Goal: Information Seeking & Learning: Understand process/instructions

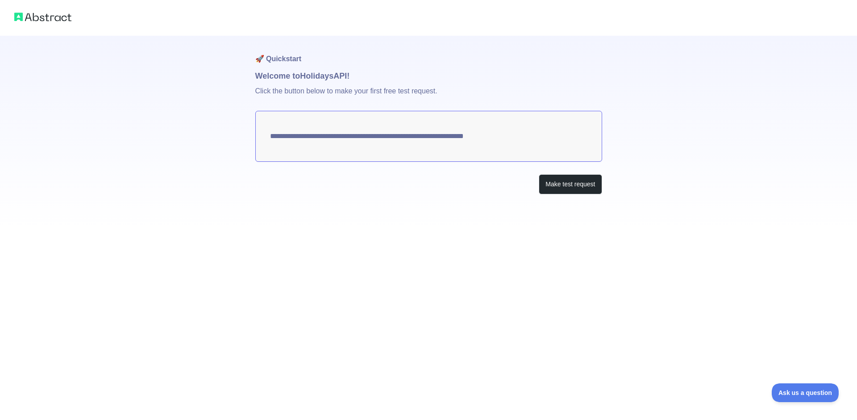
click at [568, 147] on textarea "**********" at bounding box center [428, 136] width 347 height 51
click at [572, 189] on button "Make test request" at bounding box center [570, 184] width 63 height 20
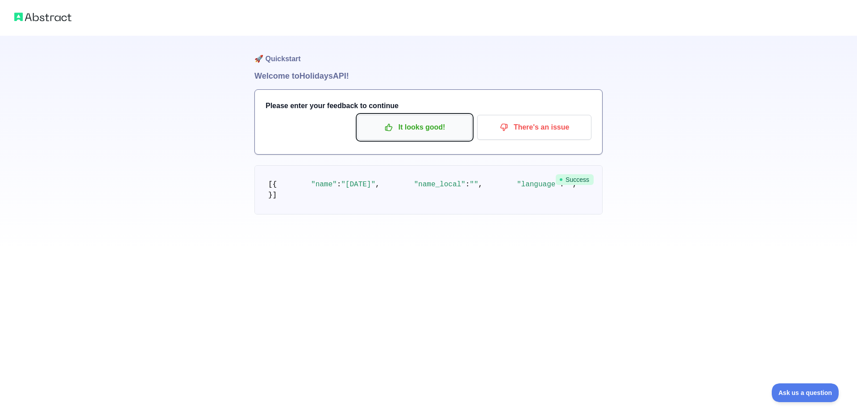
click at [421, 137] on button "It looks good!" at bounding box center [415, 127] width 114 height 25
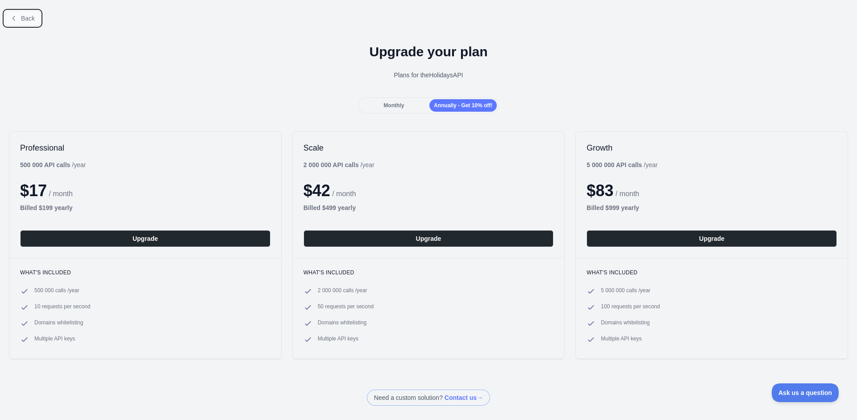
click at [20, 17] on button "Back" at bounding box center [22, 18] width 36 height 15
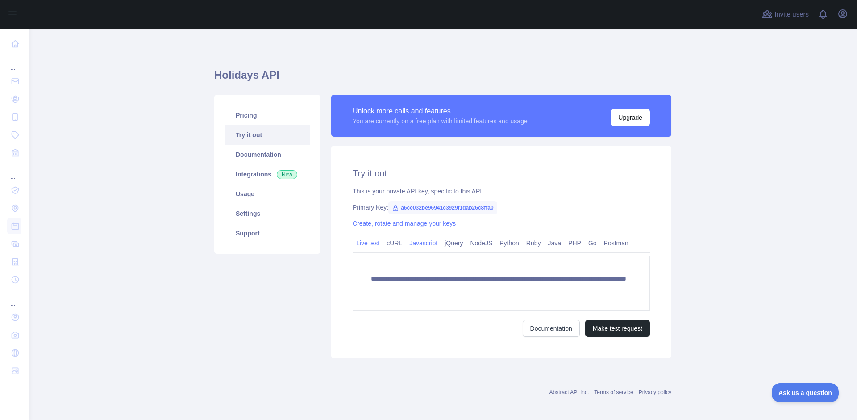
click at [415, 251] on div "Javascript" at bounding box center [423, 245] width 35 height 14
click at [416, 247] on link "Javascript" at bounding box center [423, 243] width 35 height 14
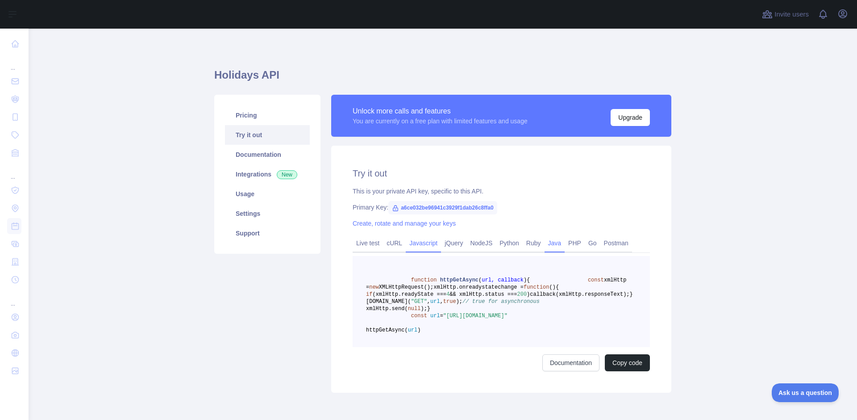
click at [552, 246] on link "Java" at bounding box center [555, 243] width 21 height 14
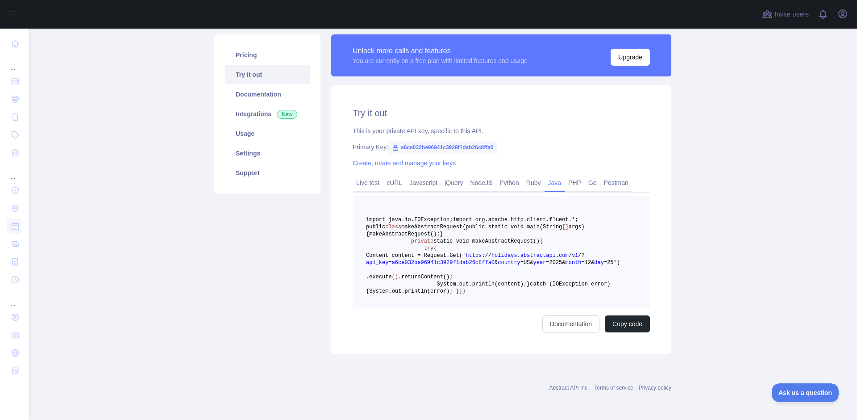
scroll to position [89, 0]
click at [360, 175] on link "Live test" at bounding box center [368, 182] width 30 height 14
